Goal: Task Accomplishment & Management: Manage account settings

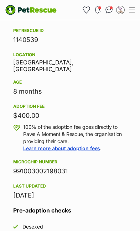
click at [134, 14] on button "Menu" at bounding box center [131, 10] width 11 height 11
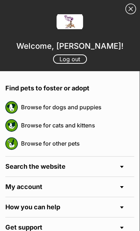
click at [134, 10] on link "Close Sidebar" at bounding box center [130, 9] width 11 height 11
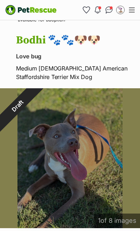
scroll to position [609, 0]
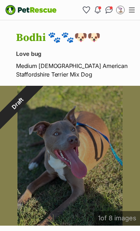
click at [35, 121] on div "Draft" at bounding box center [17, 103] width 35 height 35
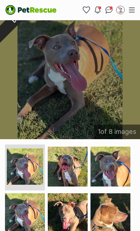
scroll to position [696, 0]
click at [38, 175] on img at bounding box center [25, 166] width 36 height 36
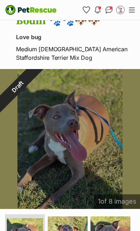
scroll to position [626, 0]
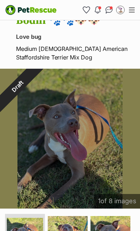
click at [46, 115] on div "Draft" at bounding box center [17, 86] width 58 height 58
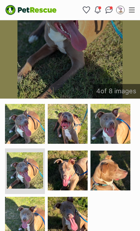
scroll to position [749, 0]
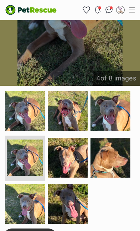
click at [33, 122] on img at bounding box center [25, 111] width 40 height 40
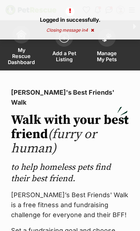
click at [108, 59] on span "Manage My Pets" at bounding box center [106, 56] width 25 height 12
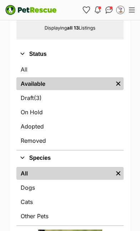
scroll to position [179, 0]
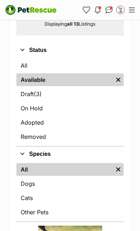
click at [33, 97] on link "Draft (3) Items" at bounding box center [69, 94] width 107 height 13
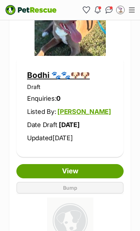
scroll to position [414, 0]
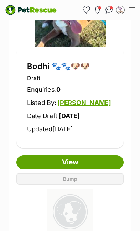
click at [91, 162] on link "View" at bounding box center [69, 162] width 107 height 14
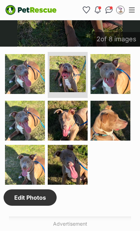
click at [40, 192] on link "Edit Photos" at bounding box center [30, 197] width 53 height 16
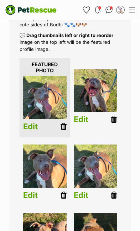
scroll to position [125, 0]
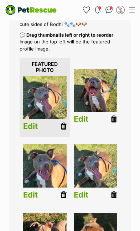
click at [114, 192] on icon at bounding box center [114, 195] width 6 height 8
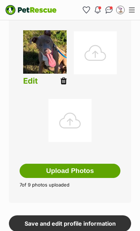
scroll to position [399, 0]
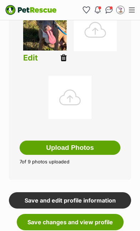
click at [94, 223] on link "Save changes and view profile" at bounding box center [70, 222] width 107 height 16
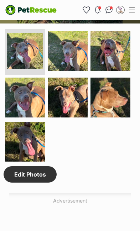
scroll to position [812, 0]
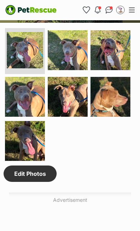
click at [125, 156] on ul at bounding box center [70, 96] width 133 height 137
click at [35, 56] on img at bounding box center [25, 50] width 36 height 36
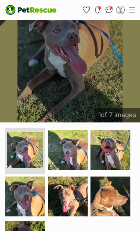
scroll to position [716, 0]
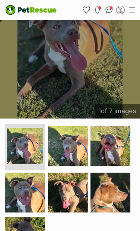
click at [81, 151] on img at bounding box center [68, 146] width 40 height 40
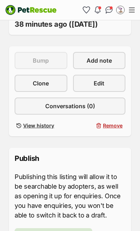
scroll to position [344, 0]
click at [112, 83] on link "Edit" at bounding box center [99, 83] width 53 height 17
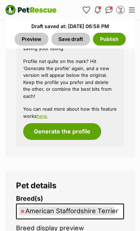
scroll to position [1302, 0]
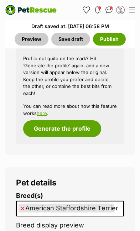
click at [119, 204] on input "search" at bounding box center [118, 207] width 5 height 7
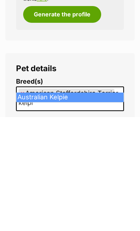
type input "kelpi"
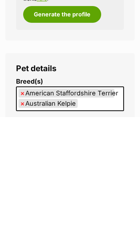
scroll to position [1417, 0]
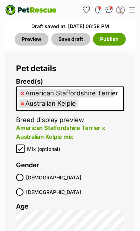
click at [68, 44] on button "Save draft" at bounding box center [70, 39] width 39 height 13
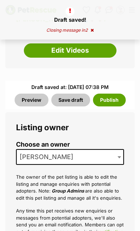
scroll to position [338, 0]
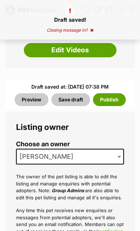
click at [36, 103] on link "Preview" at bounding box center [32, 99] width 34 height 13
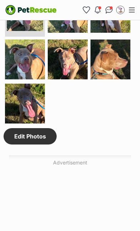
click at [29, 101] on img at bounding box center [25, 104] width 40 height 40
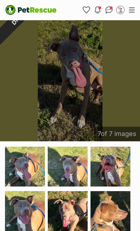
scroll to position [702, 0]
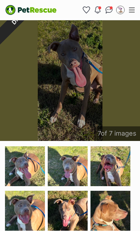
click at [32, 171] on img at bounding box center [25, 166] width 40 height 40
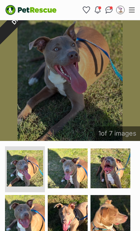
click at [72, 171] on img at bounding box center [68, 168] width 40 height 40
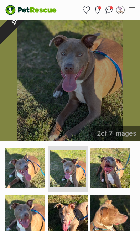
scroll to position [0, 0]
click at [114, 177] on img at bounding box center [110, 168] width 40 height 40
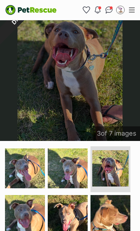
click at [79, 211] on img at bounding box center [68, 215] width 40 height 40
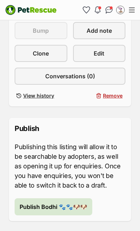
scroll to position [374, 0]
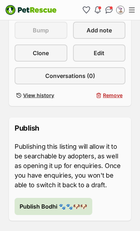
click at [75, 211] on span "Publish Bodhi 🐾🐾🐶🐶" at bounding box center [54, 206] width 68 height 9
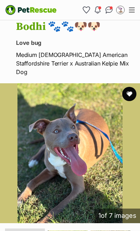
scroll to position [606, 0]
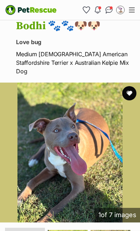
click at [97, 165] on img at bounding box center [70, 153] width 140 height 140
click at [92, 168] on img at bounding box center [70, 153] width 140 height 140
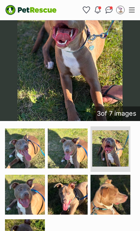
scroll to position [707, 0]
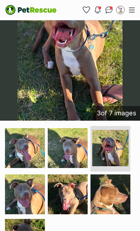
click at [36, 162] on img at bounding box center [25, 148] width 40 height 40
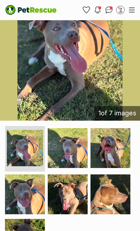
click at [81, 155] on img at bounding box center [68, 148] width 40 height 40
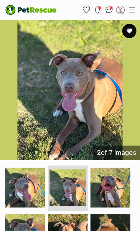
scroll to position [668, 0]
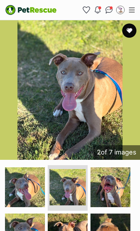
click at [114, 193] on img at bounding box center [110, 187] width 40 height 40
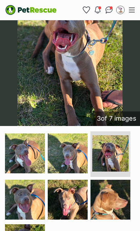
scroll to position [702, 0]
click at [111, 197] on img at bounding box center [110, 200] width 40 height 40
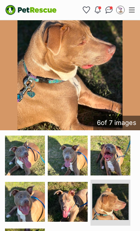
scroll to position [689, 0]
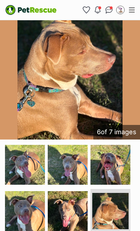
click at [78, 215] on img at bounding box center [68, 211] width 40 height 40
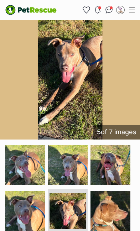
click at [32, 218] on img at bounding box center [25, 211] width 40 height 40
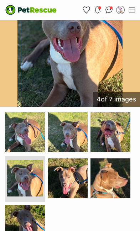
click at [33, 231] on img at bounding box center [25, 225] width 40 height 40
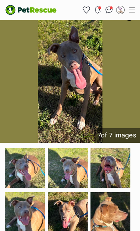
scroll to position [685, 0]
click at [37, 172] on img at bounding box center [25, 168] width 40 height 40
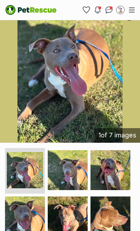
click at [72, 179] on img at bounding box center [68, 170] width 40 height 40
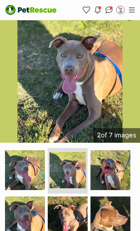
click at [119, 178] on img at bounding box center [110, 170] width 40 height 40
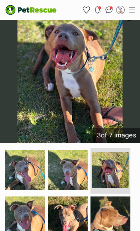
click at [41, 211] on img at bounding box center [25, 217] width 40 height 40
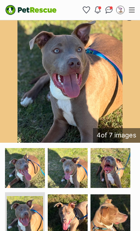
click at [77, 213] on img at bounding box center [68, 214] width 40 height 40
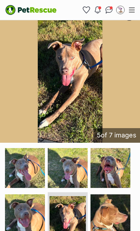
click at [120, 221] on img at bounding box center [110, 214] width 40 height 40
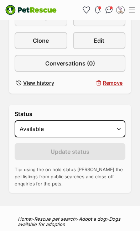
scroll to position [387, 0]
click at [110, 49] on link "Edit" at bounding box center [99, 40] width 53 height 17
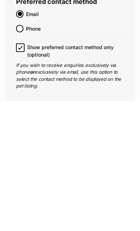
scroll to position [3885, 0]
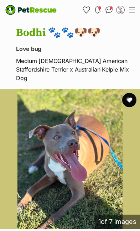
click at [98, 182] on img at bounding box center [70, 159] width 140 height 140
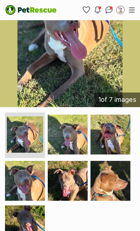
click at [78, 145] on img at bounding box center [68, 135] width 40 height 40
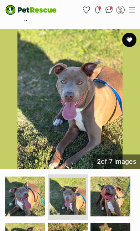
scroll to position [658, 0]
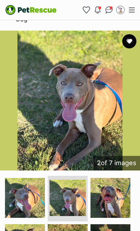
click at [112, 203] on img at bounding box center [110, 198] width 40 height 40
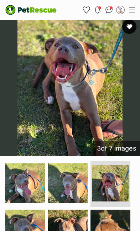
scroll to position [679, 0]
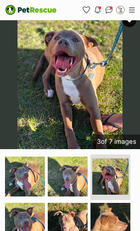
click at [29, 230] on img at bounding box center [25, 223] width 40 height 40
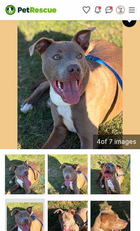
click at [31, 178] on img at bounding box center [25, 175] width 40 height 40
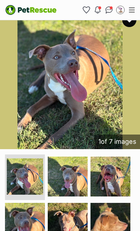
click at [74, 230] on img at bounding box center [68, 223] width 40 height 40
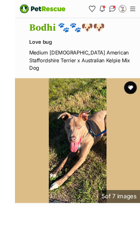
scroll to position [0, 0]
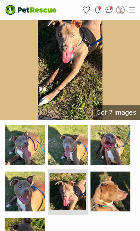
click at [114, 195] on img at bounding box center [110, 192] width 40 height 40
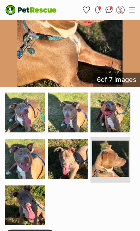
click at [36, 204] on img at bounding box center [25, 205] width 40 height 40
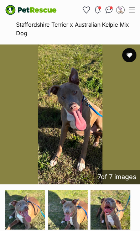
click at [30, 217] on img at bounding box center [25, 210] width 40 height 40
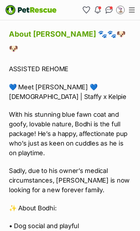
scroll to position [1552, 0]
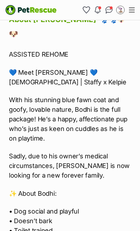
click at [20, 68] on p "💙 Meet [PERSON_NAME] 💙 [DEMOGRAPHIC_DATA] | Staffy x Kelpie" at bounding box center [70, 77] width 122 height 19
click at [12, 68] on p "💙 Meet [PERSON_NAME] 💙 [DEMOGRAPHIC_DATA] | Staffy x Kelpie" at bounding box center [70, 77] width 122 height 19
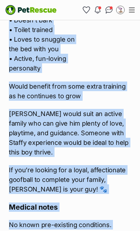
scroll to position [1753, 0]
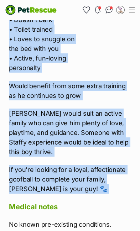
copy div "ASSISTED [PERSON_NAME] 💙 Meet [PERSON_NAME] 💙 [DEMOGRAPHIC_DATA] | Staffy x Kel…"
